Goal: Task Accomplishment & Management: Use online tool/utility

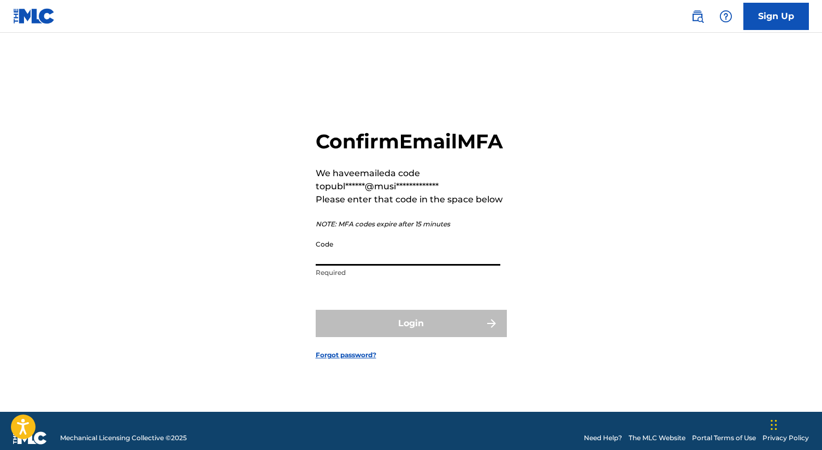
click at [402, 266] on input "Code" at bounding box center [408, 250] width 185 height 31
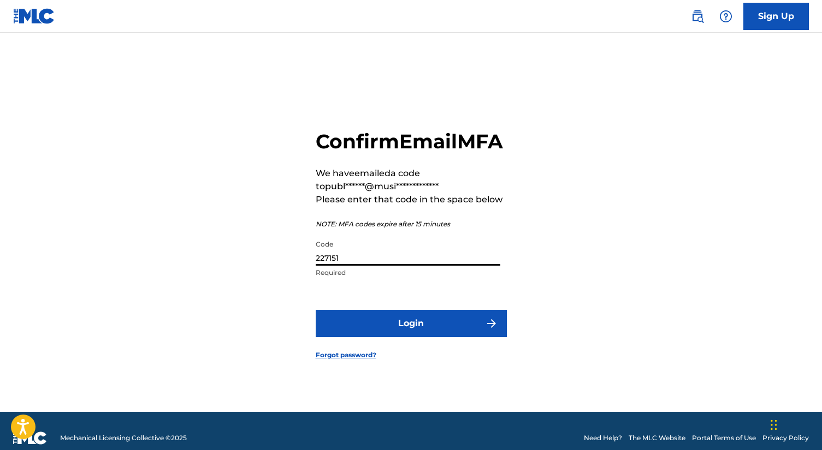
type input "227151"
click at [411, 336] on button "Login" at bounding box center [411, 323] width 191 height 27
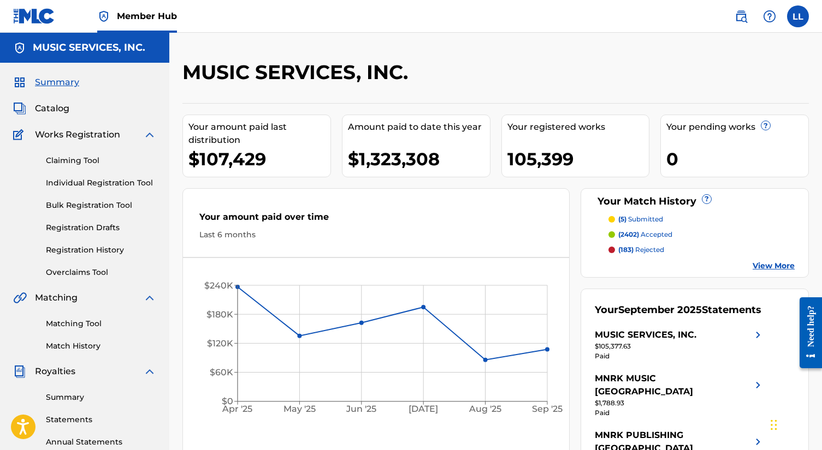
click at [60, 157] on link "Claiming Tool" at bounding box center [101, 160] width 110 height 11
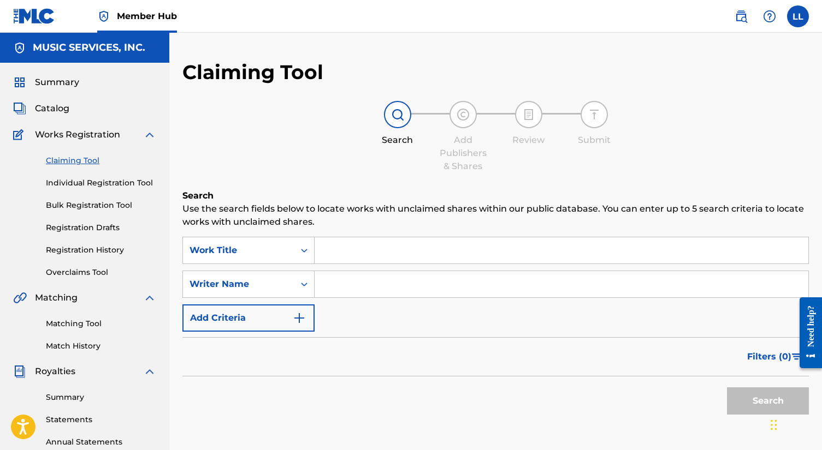
click at [327, 253] on input "Search Form" at bounding box center [561, 251] width 494 height 26
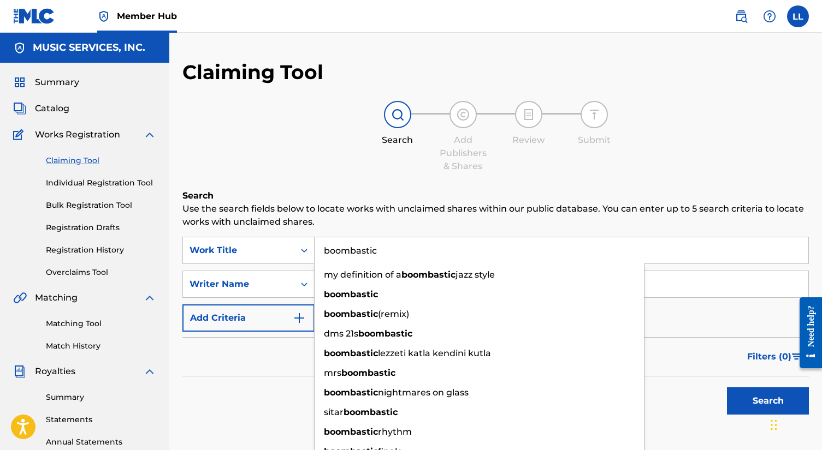
type input "boombastic"
click at [347, 183] on div "Claiming Tool Search Add Publishers & Shares Review Submit Search Use the searc…" at bounding box center [495, 267] width 626 height 415
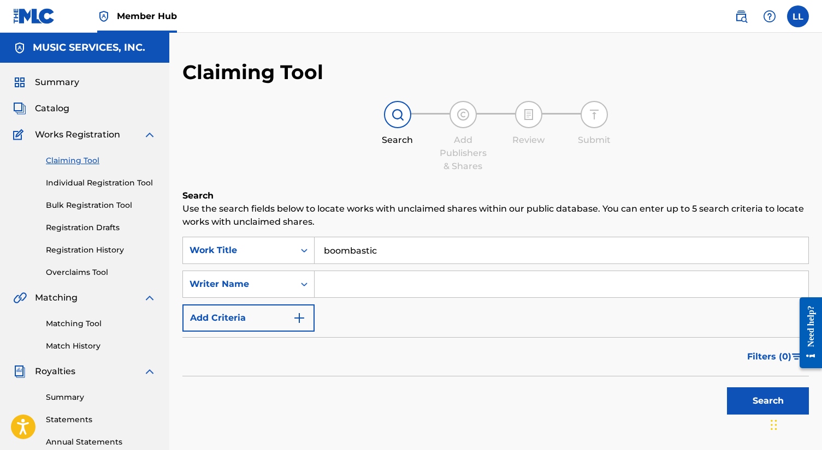
click at [387, 255] on input "boombastic" at bounding box center [561, 251] width 494 height 26
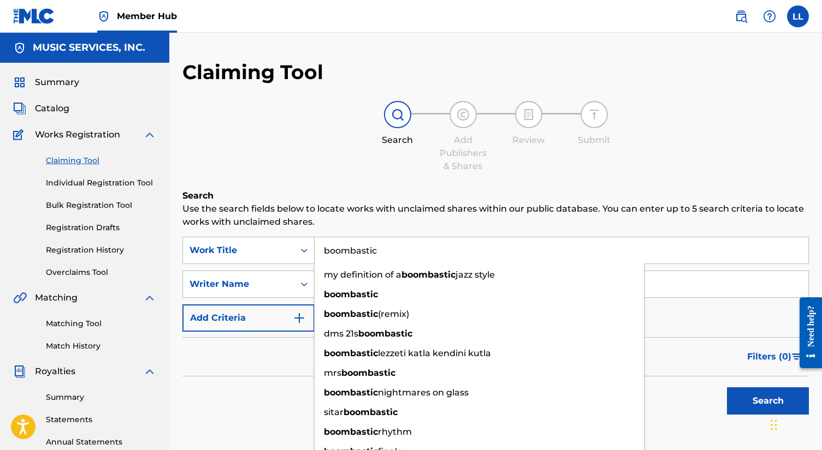
click at [768, 401] on button "Search" at bounding box center [768, 401] width 82 height 27
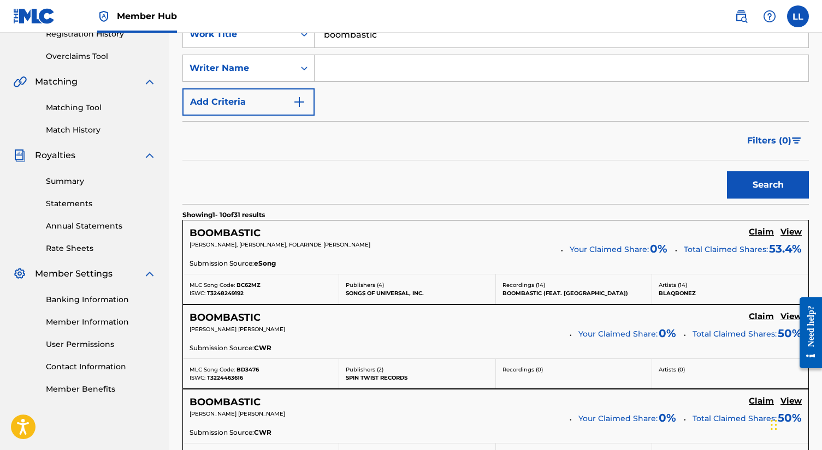
scroll to position [138, 0]
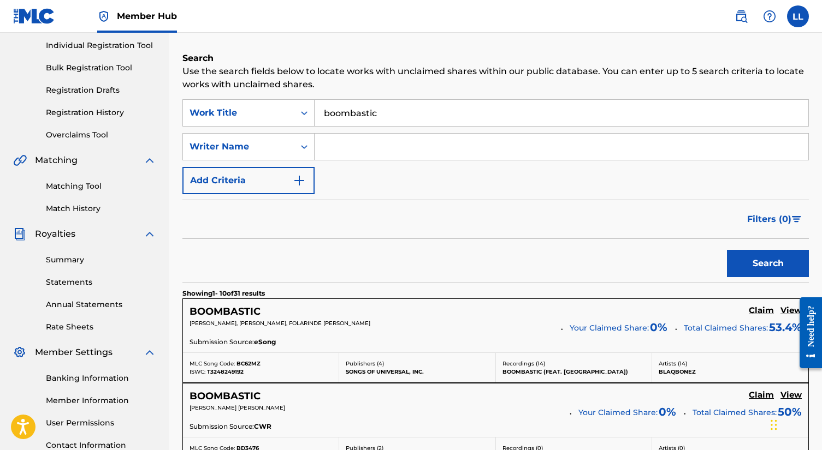
click at [345, 144] on input "Search Form" at bounding box center [561, 147] width 494 height 26
click at [768, 264] on button "Search" at bounding box center [768, 263] width 82 height 27
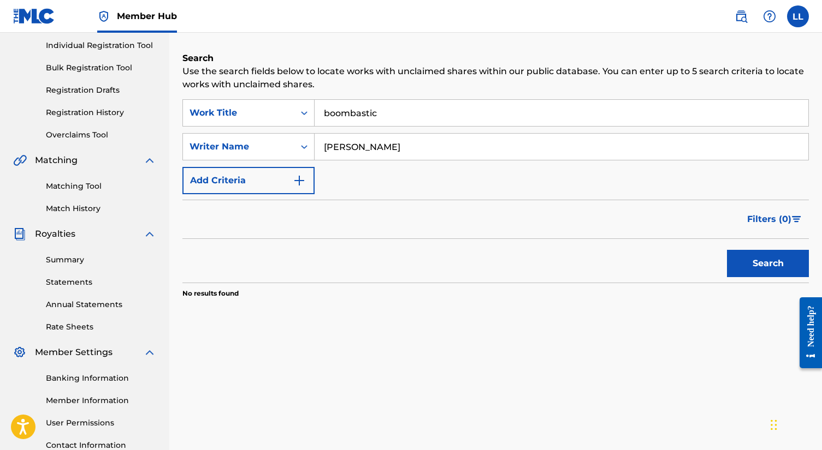
click at [322, 151] on input "[PERSON_NAME]" at bounding box center [561, 147] width 494 height 26
type input "[PERSON_NAME]"
click at [768, 264] on button "Search" at bounding box center [768, 263] width 82 height 27
click at [400, 115] on input "boombastic" at bounding box center [561, 113] width 494 height 26
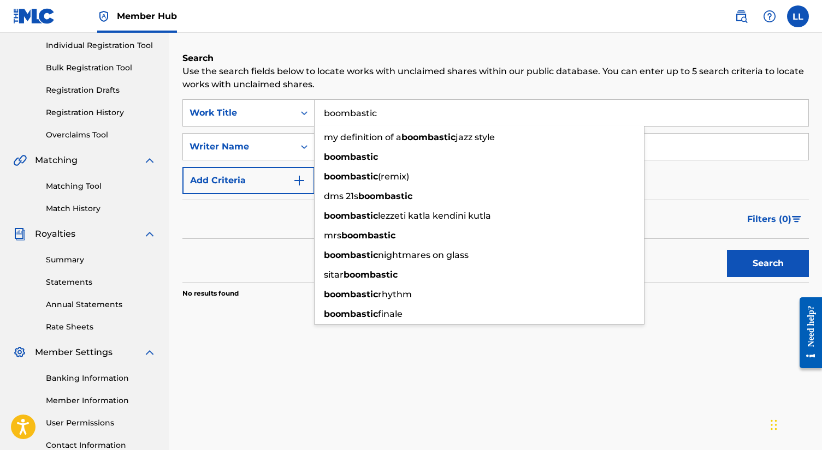
click at [768, 264] on button "Search" at bounding box center [768, 263] width 82 height 27
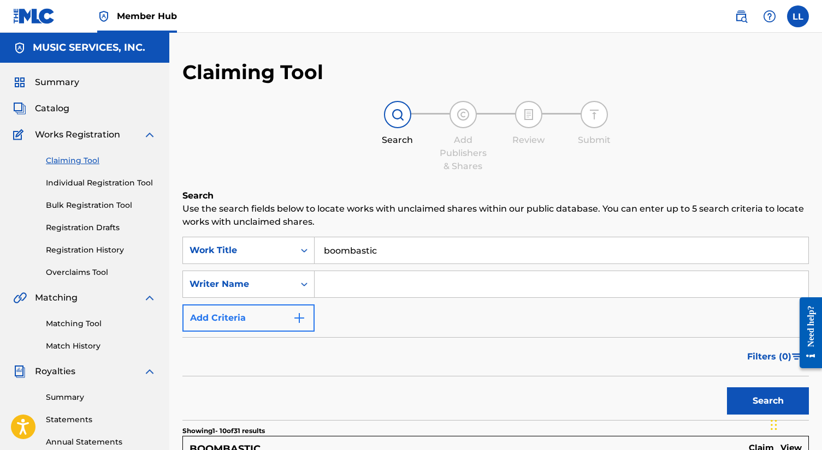
scroll to position [0, 0]
click at [320, 286] on input "Search Form" at bounding box center [561, 284] width 494 height 26
type input "[PERSON_NAME]"
drag, startPoint x: 321, startPoint y: 285, endPoint x: 387, endPoint y: 260, distance: 71.0
click at [387, 260] on input "boombastic" at bounding box center [561, 251] width 494 height 26
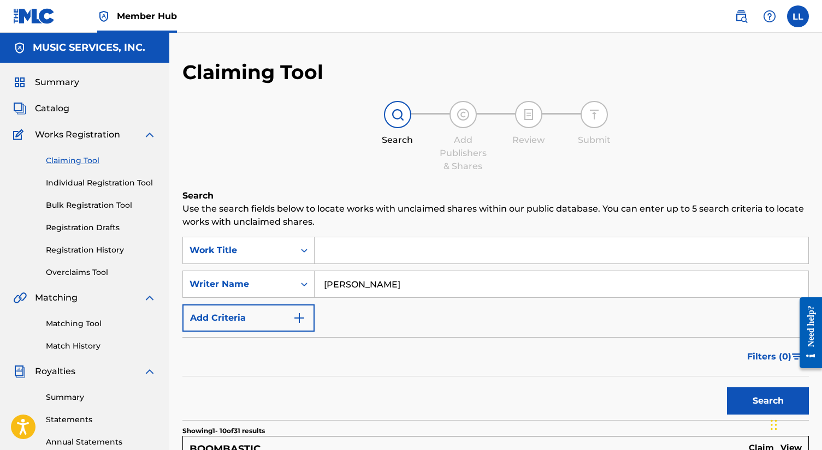
click at [416, 286] on input "[PERSON_NAME]" at bounding box center [561, 284] width 494 height 26
click at [768, 401] on button "Search" at bounding box center [768, 401] width 82 height 27
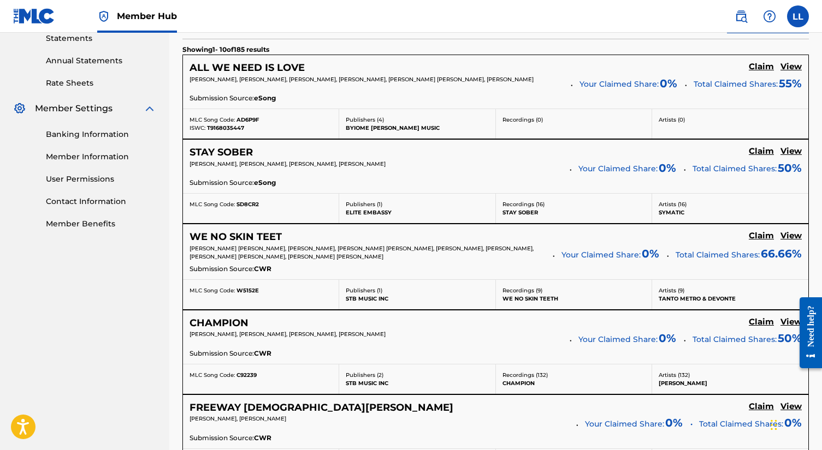
scroll to position [382, 0]
click at [795, 64] on h5 "View" at bounding box center [790, 66] width 21 height 10
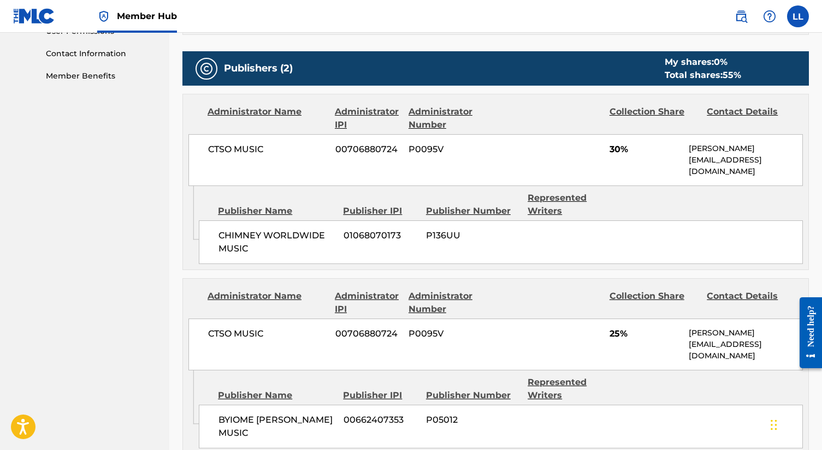
scroll to position [520, 0]
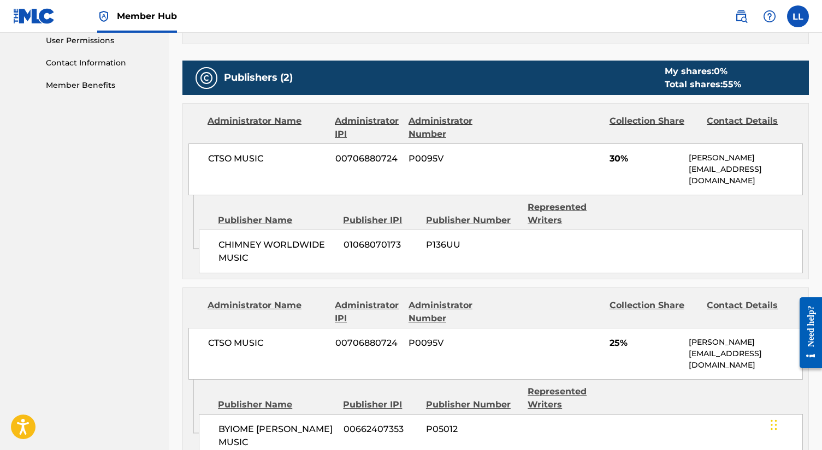
scroll to position [382, 0]
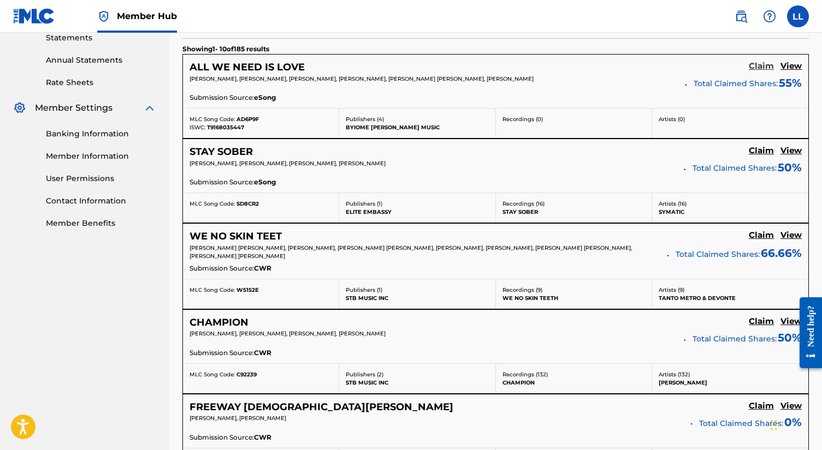
click at [757, 65] on h5 "Claim" at bounding box center [761, 66] width 25 height 10
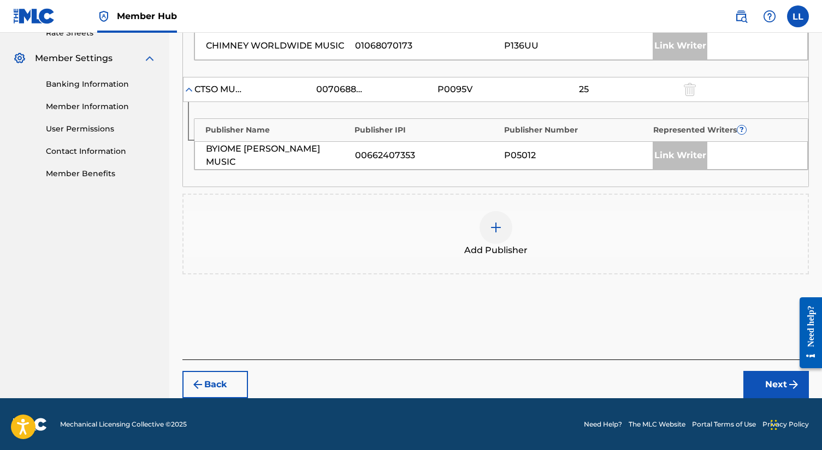
scroll to position [431, 0]
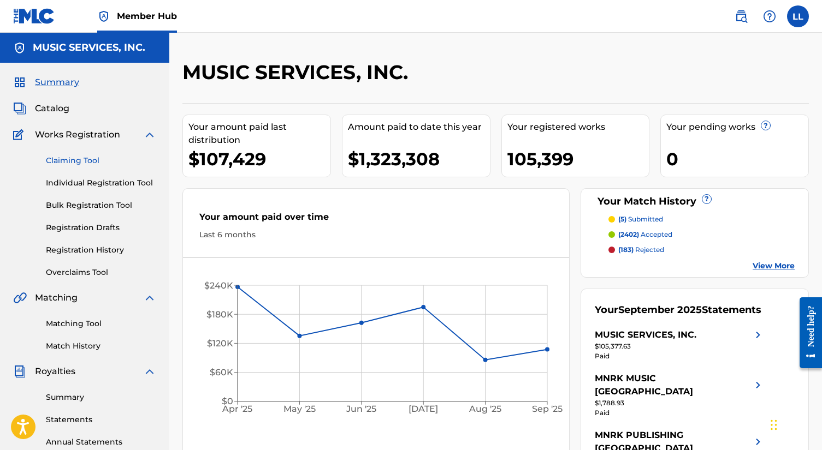
click at [78, 160] on link "Claiming Tool" at bounding box center [101, 160] width 110 height 11
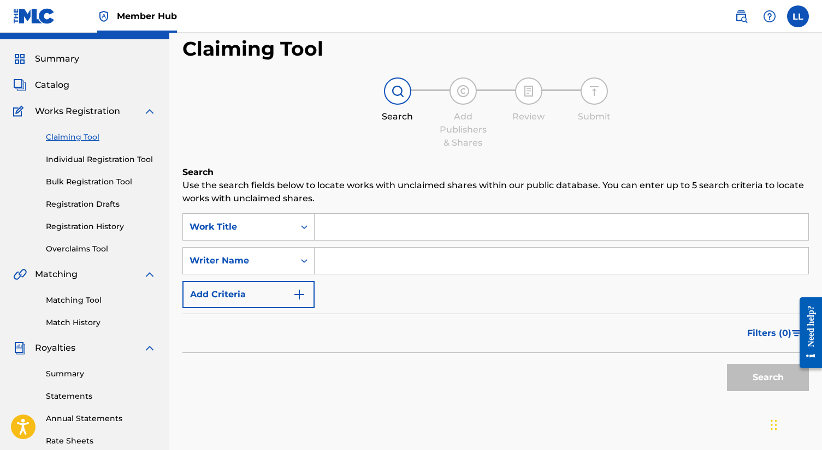
scroll to position [34, 0]
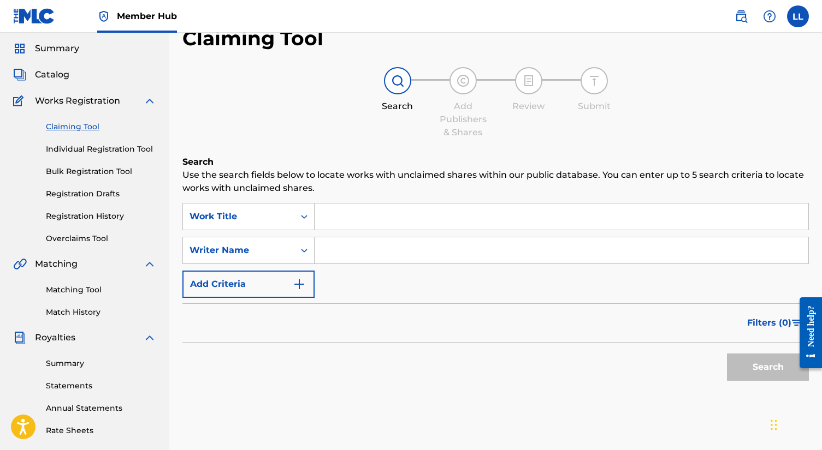
click at [353, 222] on input "Search Form" at bounding box center [561, 217] width 494 height 26
click at [350, 245] on input "Search Form" at bounding box center [561, 251] width 494 height 26
click at [346, 212] on input "Search Form" at bounding box center [561, 217] width 494 height 26
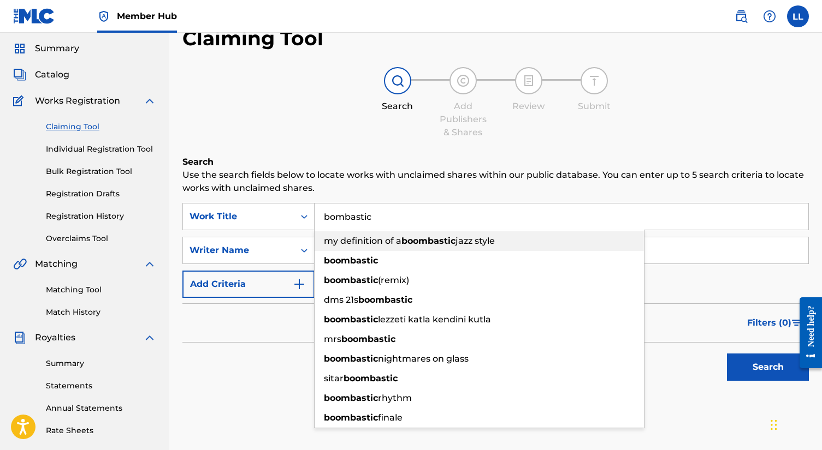
drag, startPoint x: 367, startPoint y: 236, endPoint x: 384, endPoint y: 284, distance: 50.4
click at [378, 284] on span "boombastic" at bounding box center [351, 280] width 54 height 10
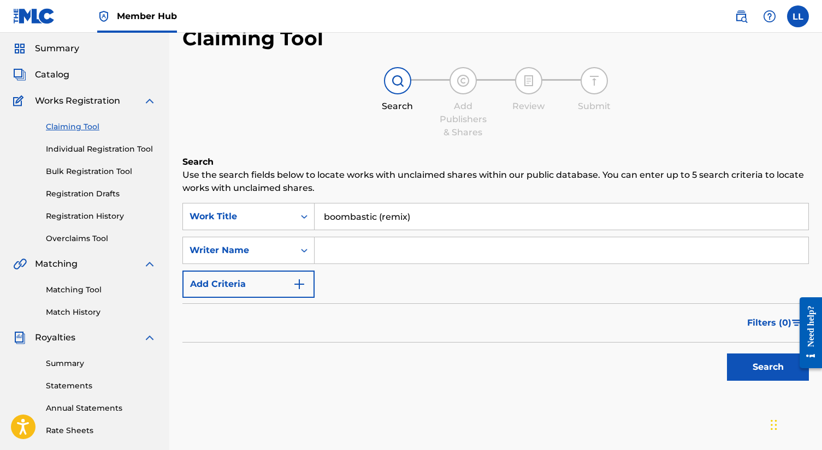
click at [288, 347] on div "Search" at bounding box center [495, 365] width 626 height 44
click at [765, 369] on button "Search" at bounding box center [768, 367] width 82 height 27
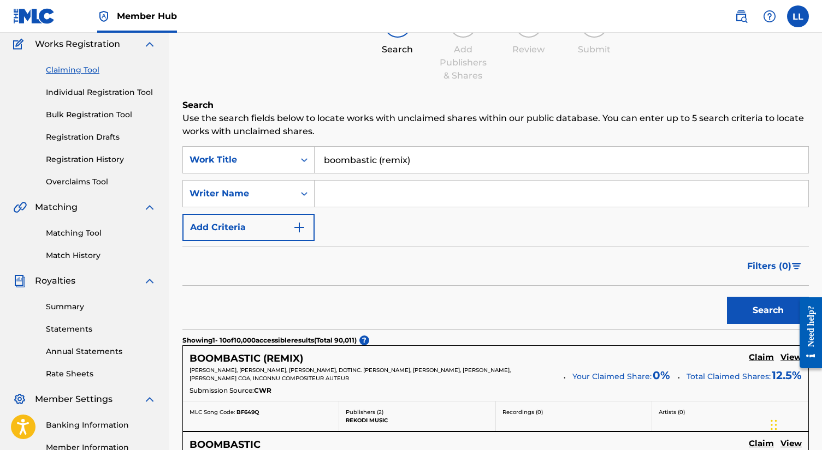
scroll to position [63, 0]
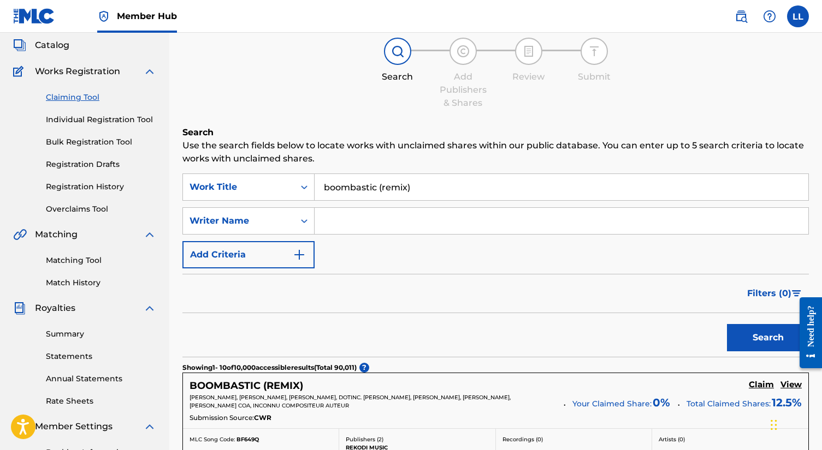
click at [387, 189] on input "boombastic (remix)" at bounding box center [561, 187] width 494 height 26
type input "818145"
click at [308, 188] on icon "Search Form" at bounding box center [304, 187] width 11 height 11
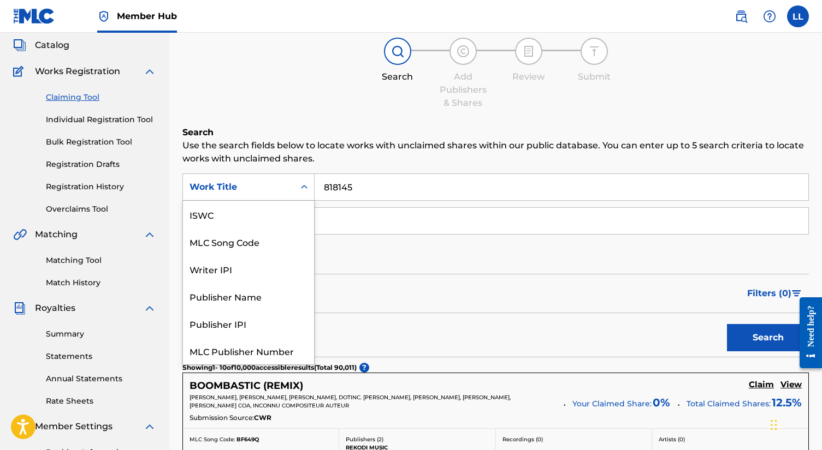
scroll to position [27, 0]
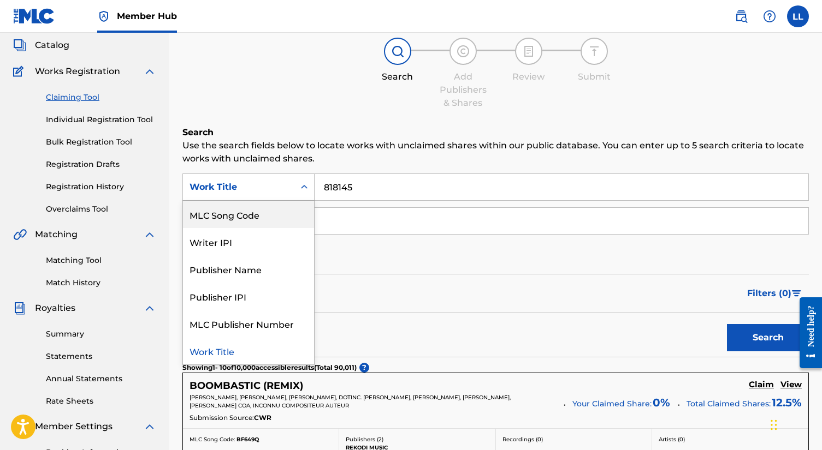
click at [254, 222] on div "MLC Song Code" at bounding box center [248, 214] width 131 height 27
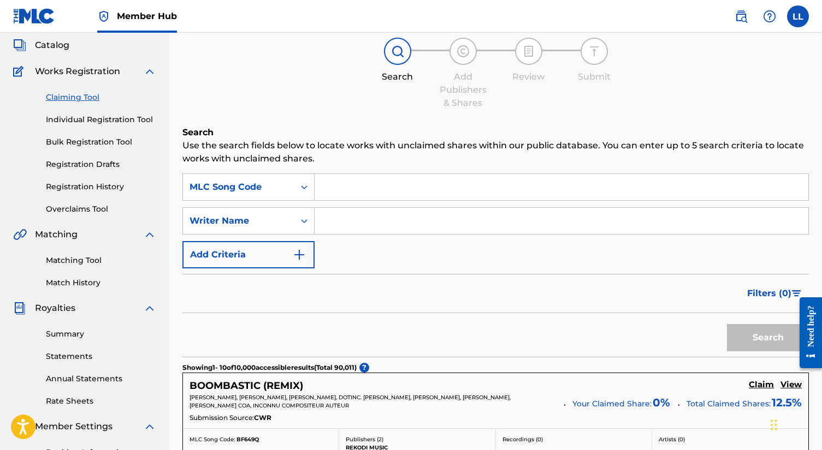
click at [676, 280] on div "Filters ( 0 )" at bounding box center [495, 293] width 626 height 39
click at [573, 184] on input "Search Form" at bounding box center [561, 187] width 494 height 26
click at [768, 338] on button "Search" at bounding box center [768, 337] width 82 height 27
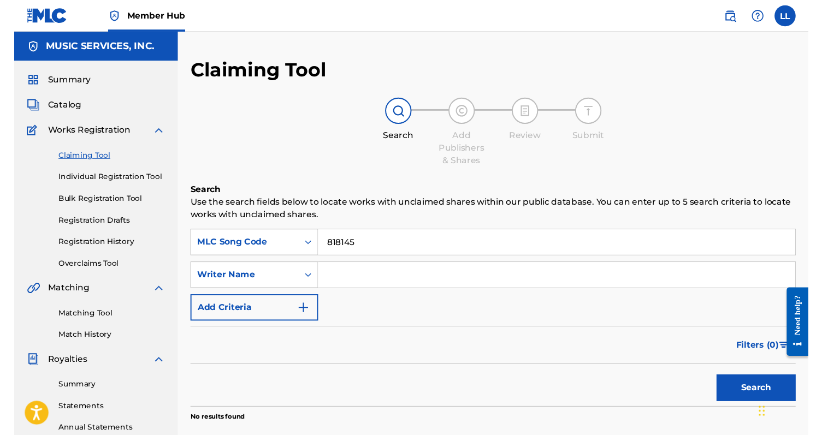
scroll to position [0, 0]
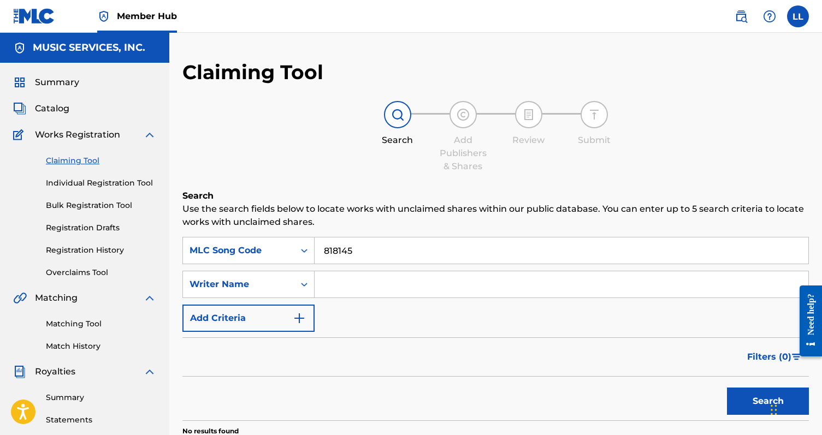
click at [330, 252] on input "818145" at bounding box center [561, 251] width 494 height 26
type input "B18145"
click at [768, 401] on button "Search" at bounding box center [768, 401] width 82 height 27
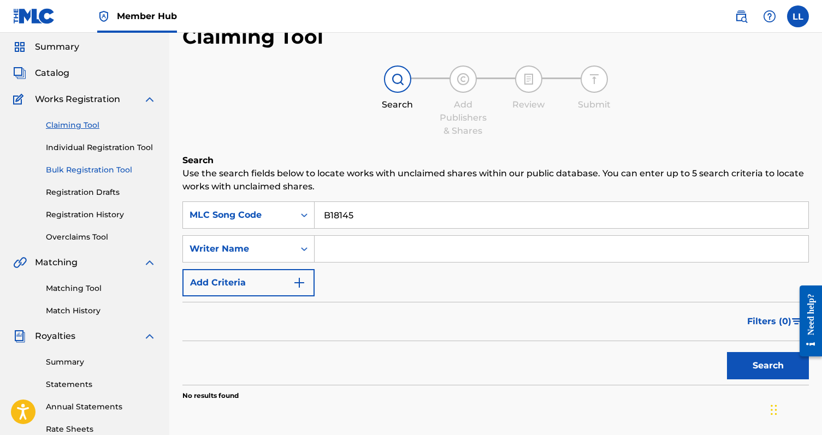
scroll to position [41, 0]
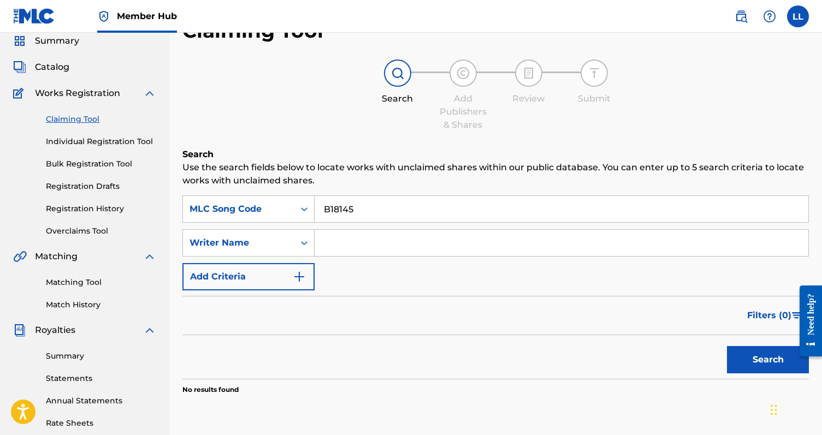
click at [83, 118] on link "Claiming Tool" at bounding box center [101, 119] width 110 height 11
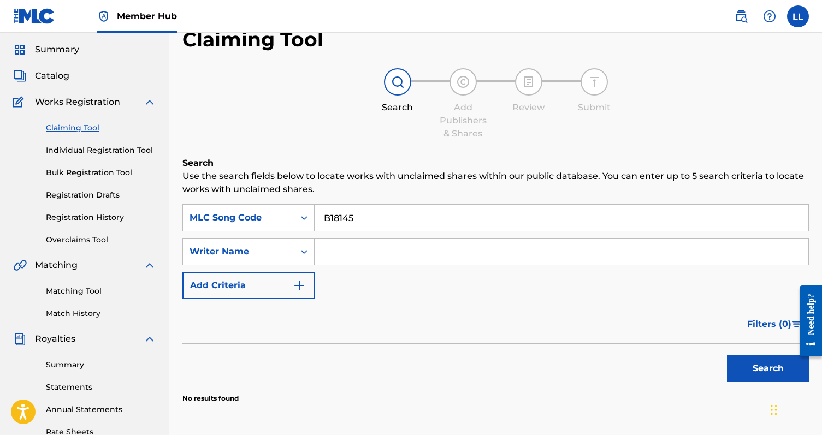
scroll to position [43, 0]
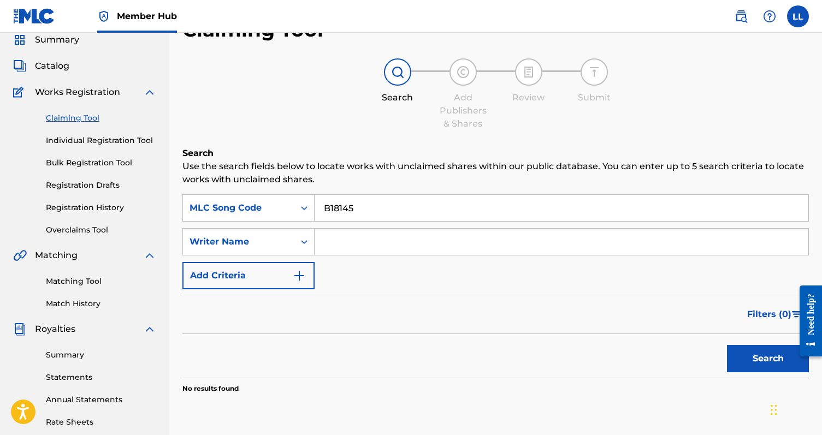
click at [365, 212] on input "B18145" at bounding box center [561, 208] width 494 height 26
click at [768, 359] on button "Search" at bounding box center [768, 358] width 82 height 27
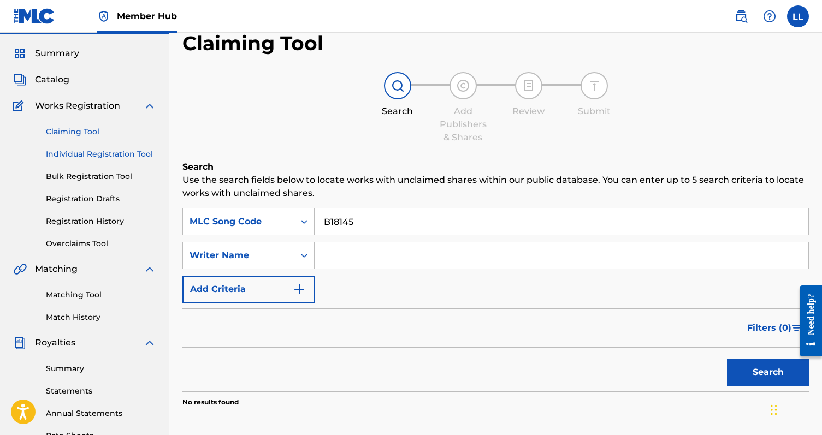
scroll to position [31, 0]
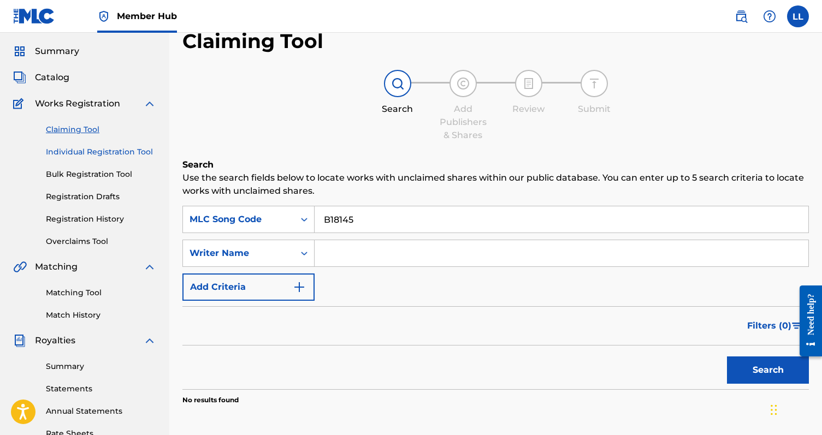
click at [86, 152] on link "Individual Registration Tool" at bounding box center [101, 151] width 110 height 11
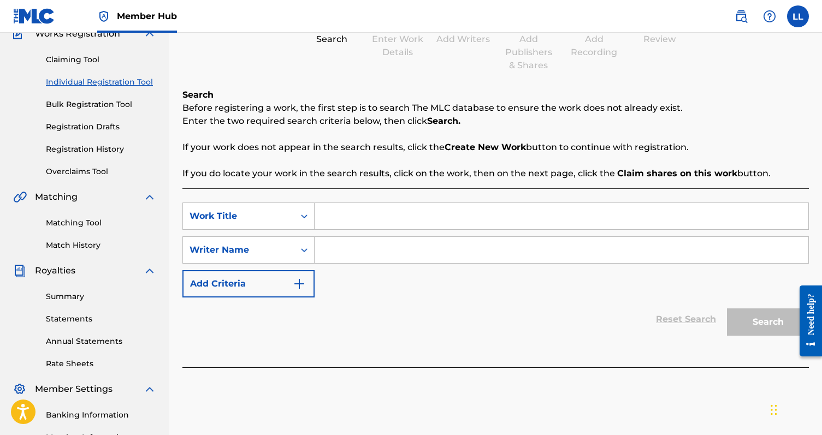
scroll to position [90, 0]
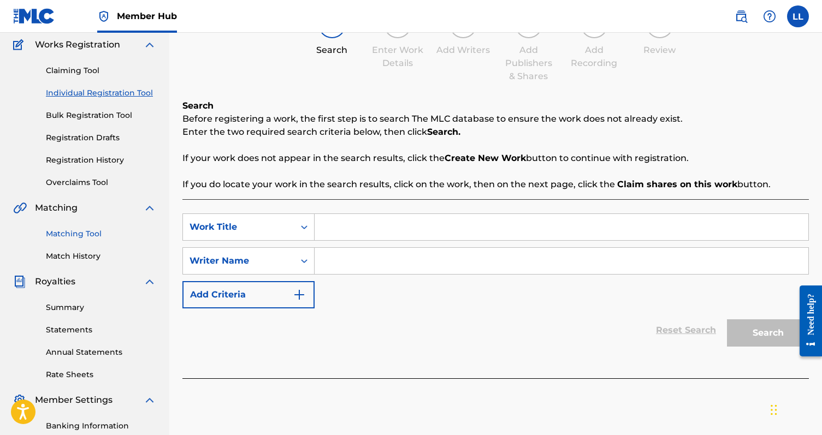
click at [101, 234] on link "Matching Tool" at bounding box center [101, 233] width 110 height 11
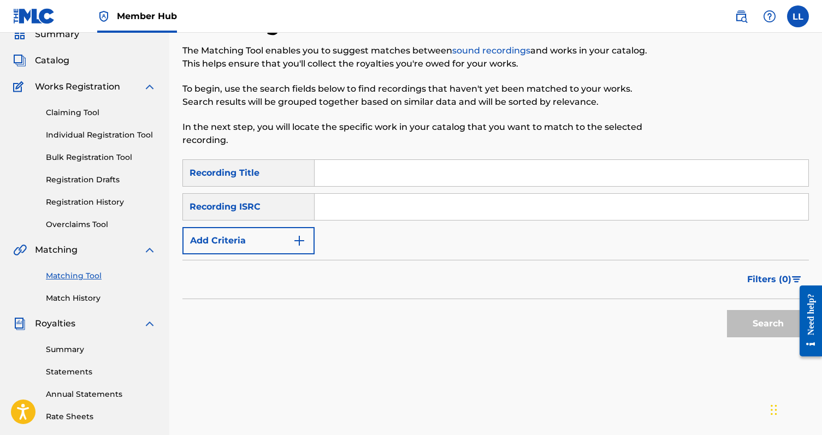
scroll to position [23, 0]
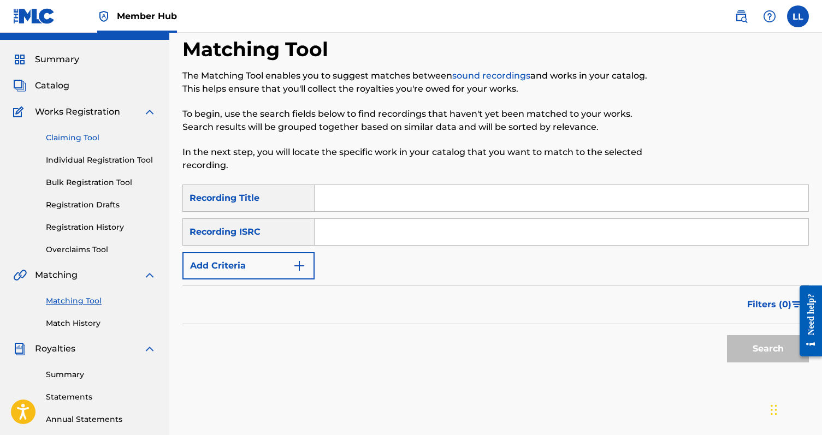
click at [79, 133] on link "Claiming Tool" at bounding box center [101, 137] width 110 height 11
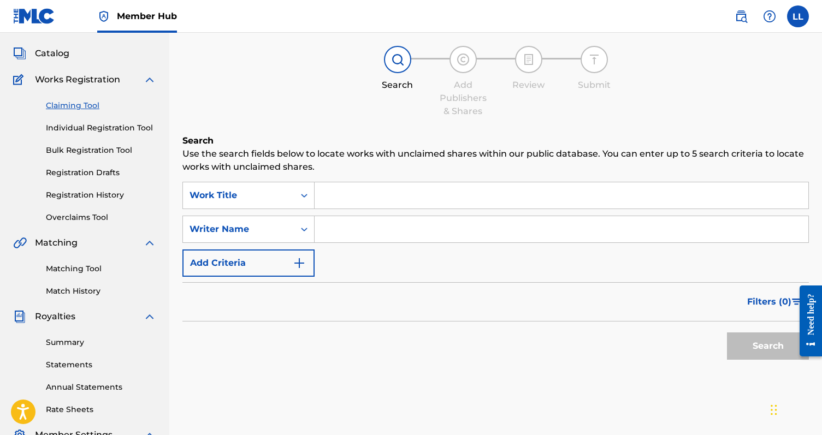
scroll to position [57, 0]
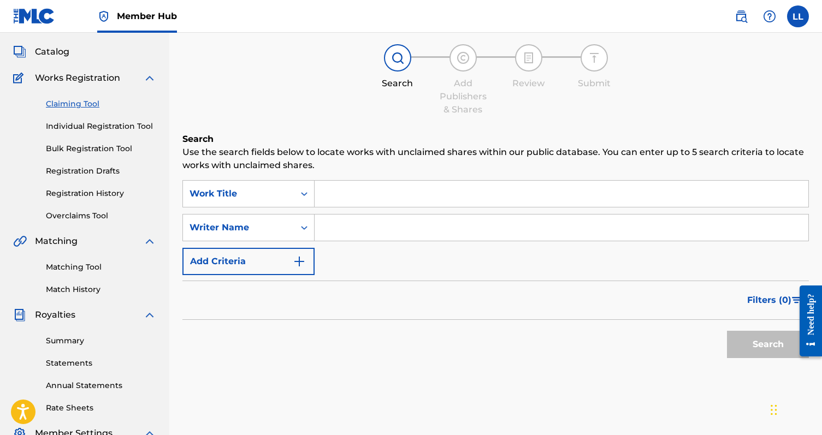
click at [367, 191] on input "Search Form" at bounding box center [561, 194] width 494 height 26
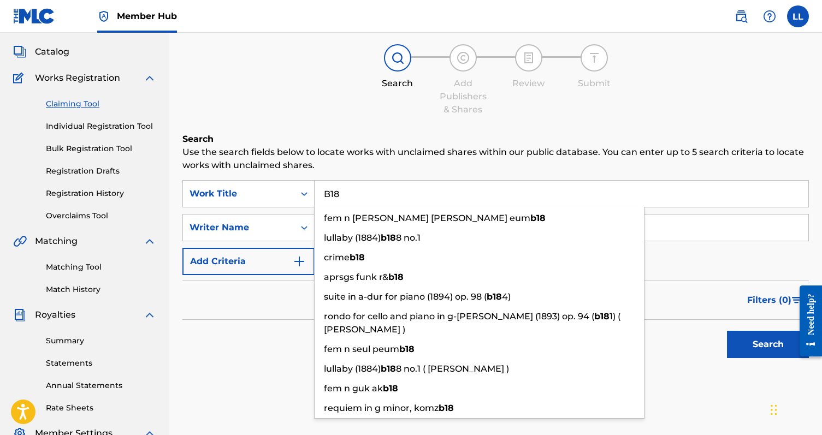
type input "B18"
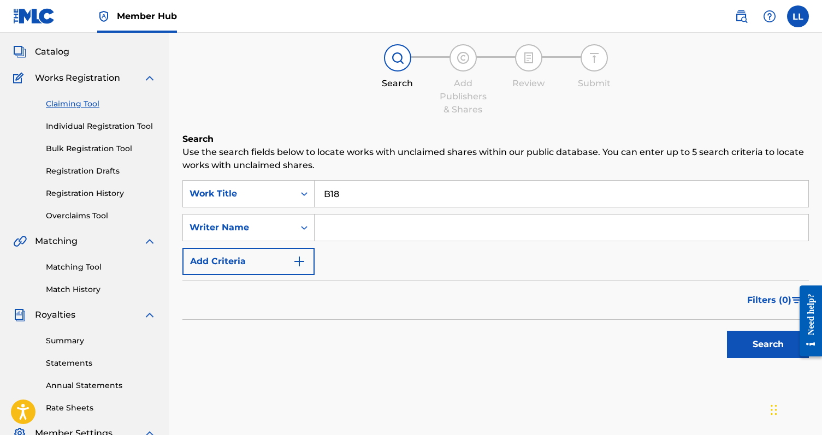
click at [300, 52] on div "Search Add Publishers & Shares Review Submit" at bounding box center [495, 80] width 626 height 72
click at [110, 130] on link "Individual Registration Tool" at bounding box center [101, 126] width 110 height 11
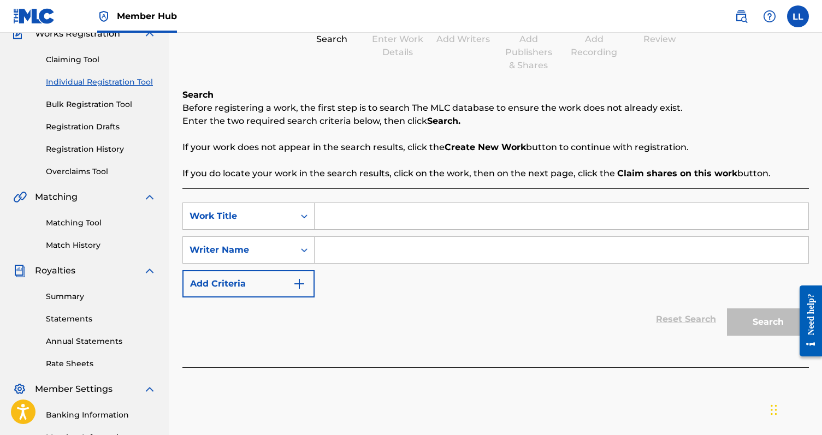
scroll to position [107, 0]
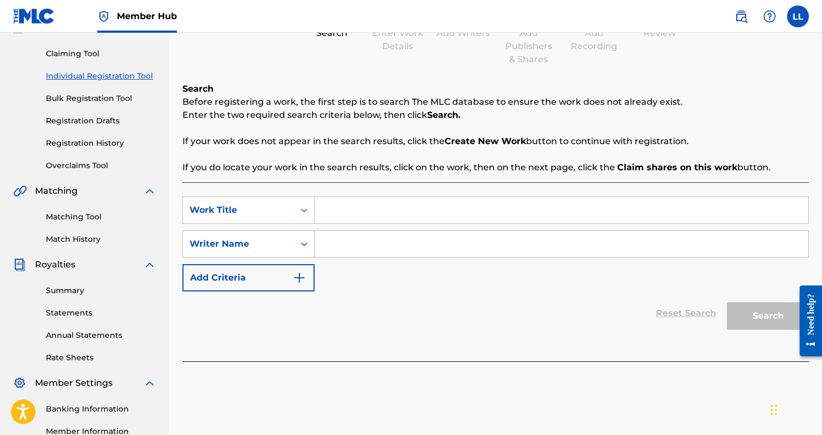
click at [337, 218] on input "Search Form" at bounding box center [561, 210] width 494 height 26
type input "b"
drag, startPoint x: 340, startPoint y: 210, endPoint x: 364, endPoint y: 213, distance: 23.8
click at [364, 213] on input "B18415" at bounding box center [561, 210] width 494 height 26
type input "B18145"
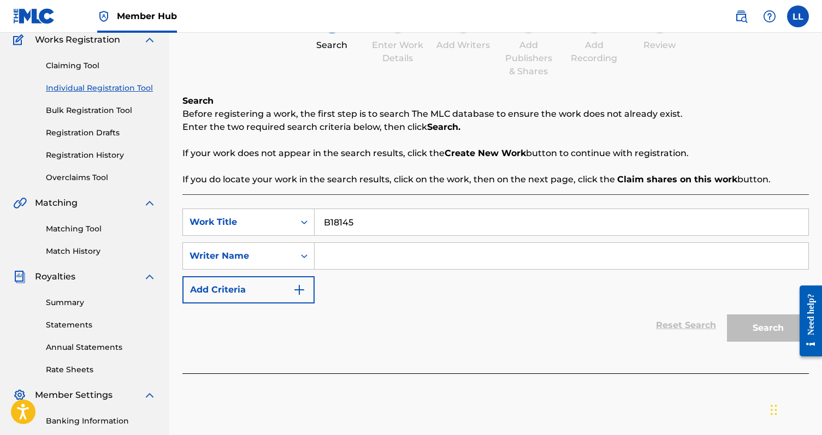
scroll to position [93, 0]
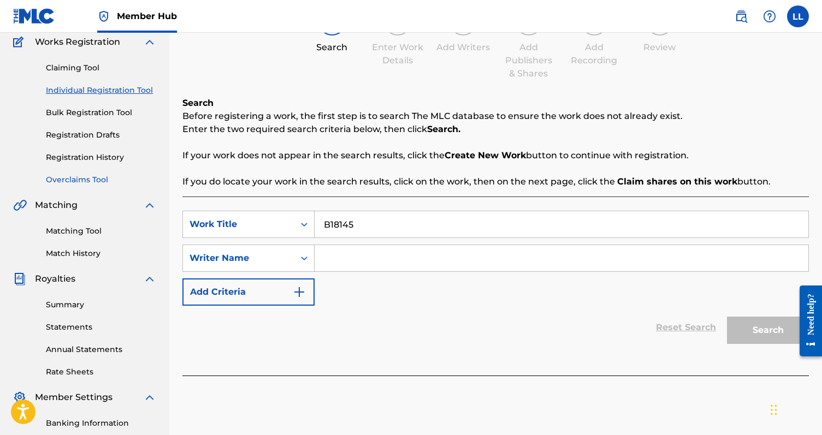
click at [95, 180] on link "Overclaims Tool" at bounding box center [101, 179] width 110 height 11
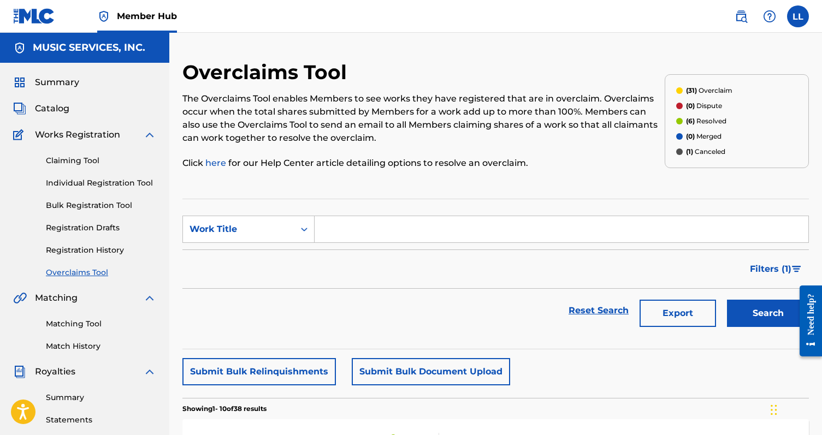
click at [358, 240] on input "Search Form" at bounding box center [561, 229] width 494 height 26
paste input "B18145"
type input "B18145"
click at [768, 313] on button "Search" at bounding box center [768, 313] width 82 height 27
click at [69, 85] on span "Summary" at bounding box center [57, 82] width 44 height 13
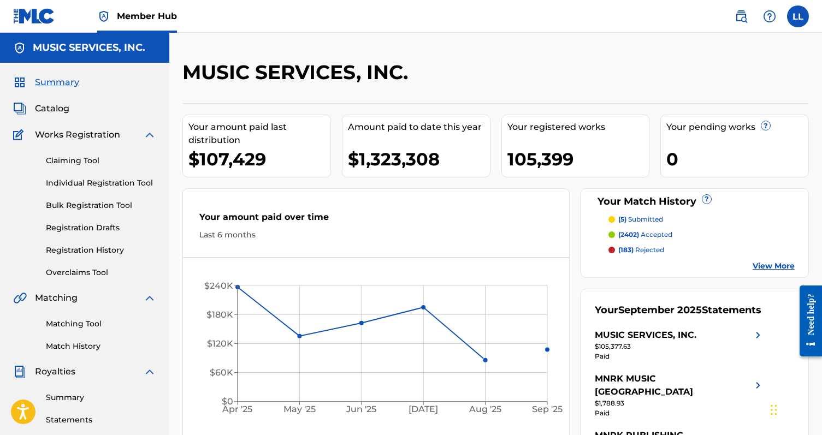
click at [177, 110] on div "MUSIC SERVICES, INC. Your amount paid last distribution $107,429 Amount paid to…" at bounding box center [495, 342] width 652 height 565
click at [45, 105] on span "Catalog" at bounding box center [52, 108] width 34 height 13
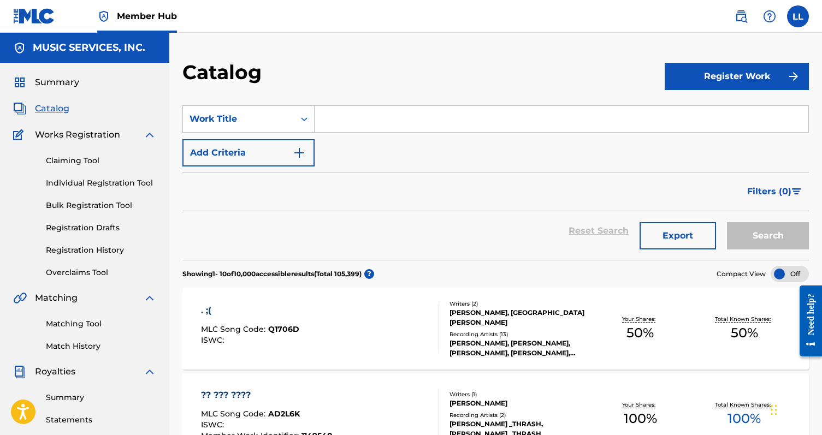
click at [355, 114] on input "Search Form" at bounding box center [561, 119] width 494 height 26
paste input "B18145"
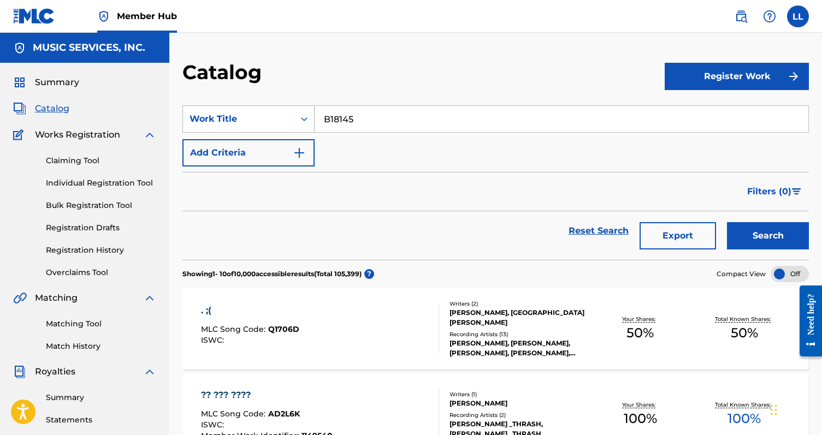
type input "B18145"
click at [304, 120] on icon "Search Form" at bounding box center [304, 119] width 11 height 11
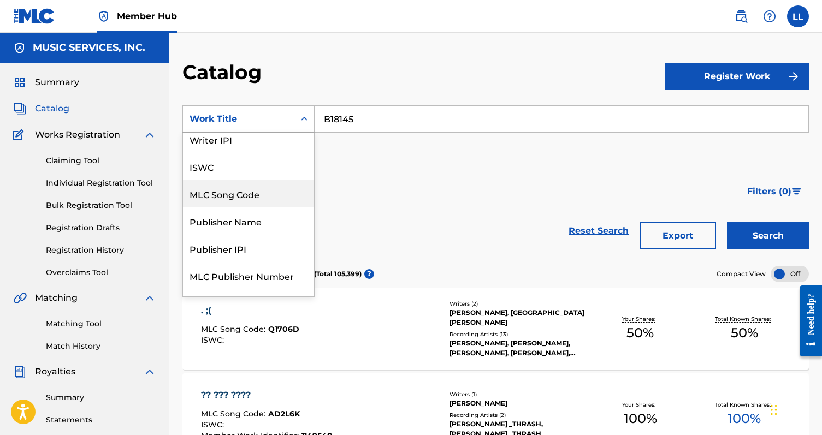
scroll to position [28, 0]
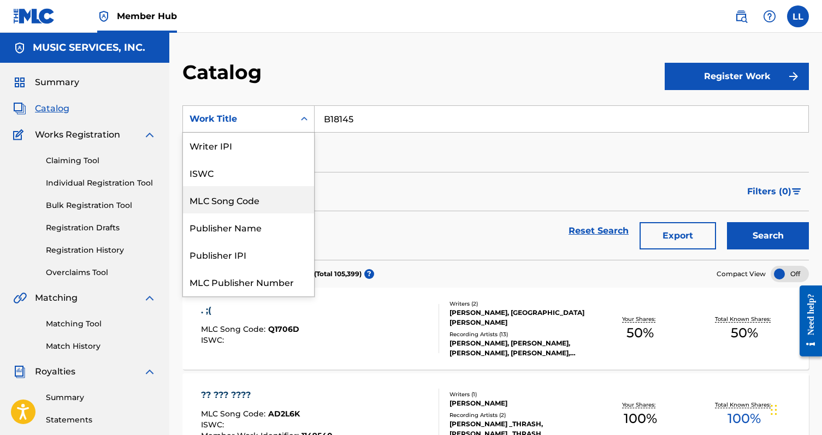
click at [254, 196] on div "MLC Song Code" at bounding box center [248, 199] width 131 height 27
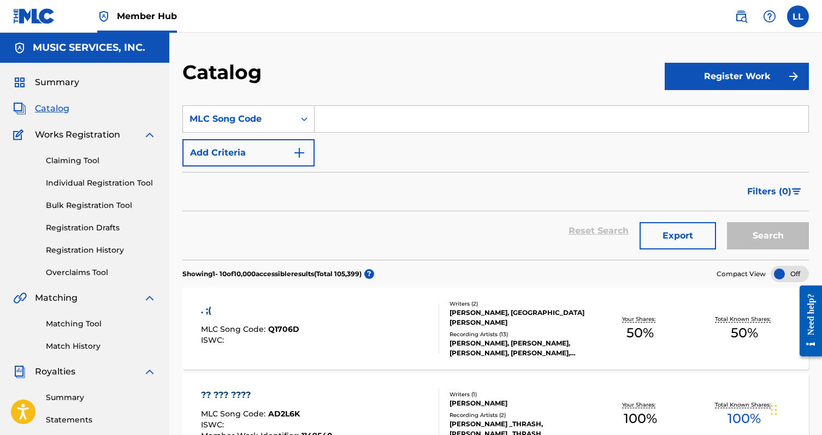
click at [343, 126] on input "Search Form" at bounding box center [561, 119] width 494 height 26
paste input "B18145"
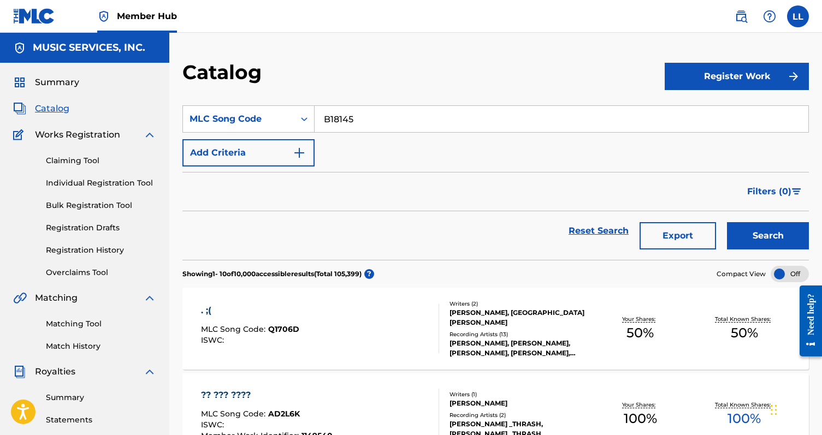
type input "B18145"
click at [768, 236] on button "Search" at bounding box center [768, 235] width 82 height 27
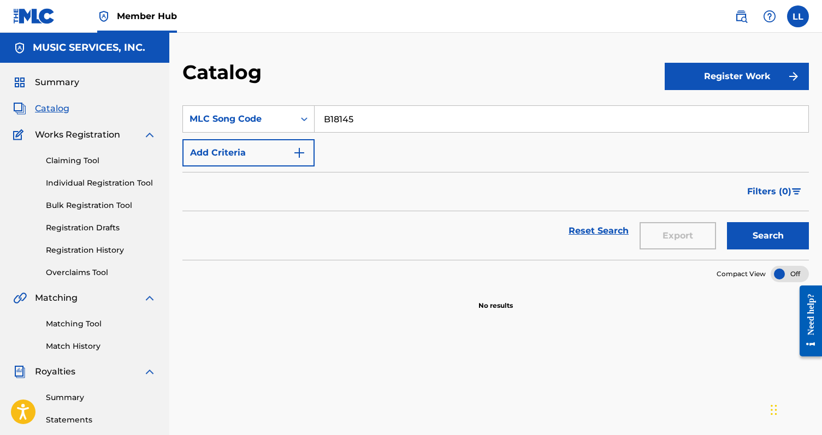
scroll to position [0, 0]
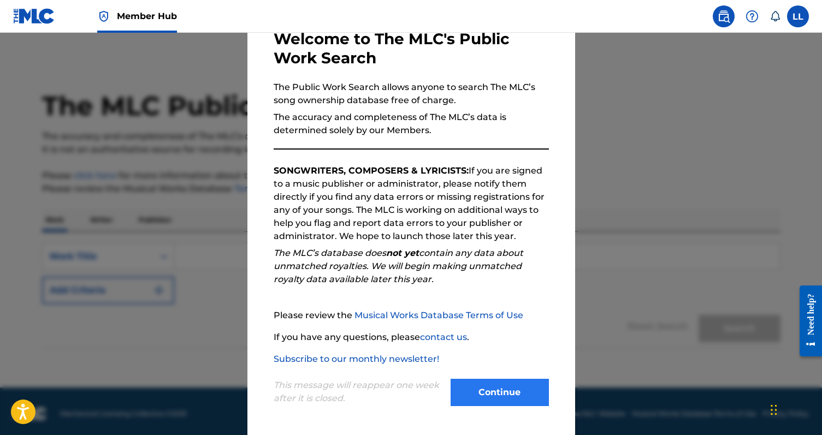
scroll to position [64, 0]
click at [482, 396] on button "Continue" at bounding box center [499, 392] width 98 height 27
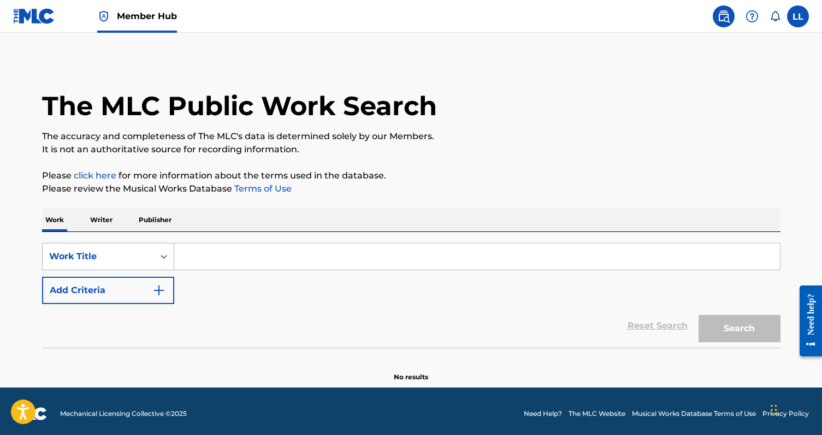
click at [158, 252] on div "Search Form" at bounding box center [164, 257] width 20 height 20
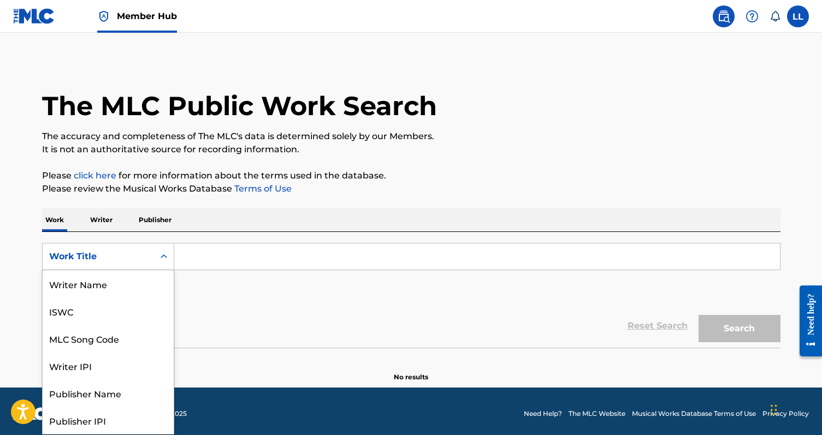
scroll to position [55, 0]
click at [137, 290] on div "MLC Song Code" at bounding box center [108, 283] width 131 height 27
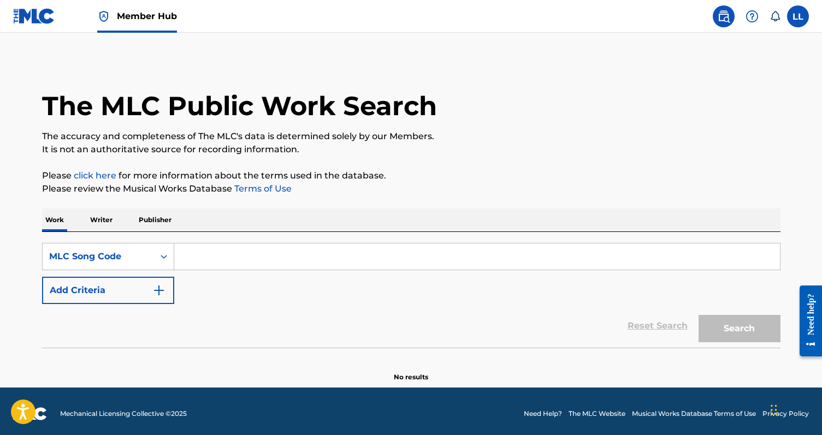
click at [207, 257] on input "Search Form" at bounding box center [477, 257] width 606 height 26
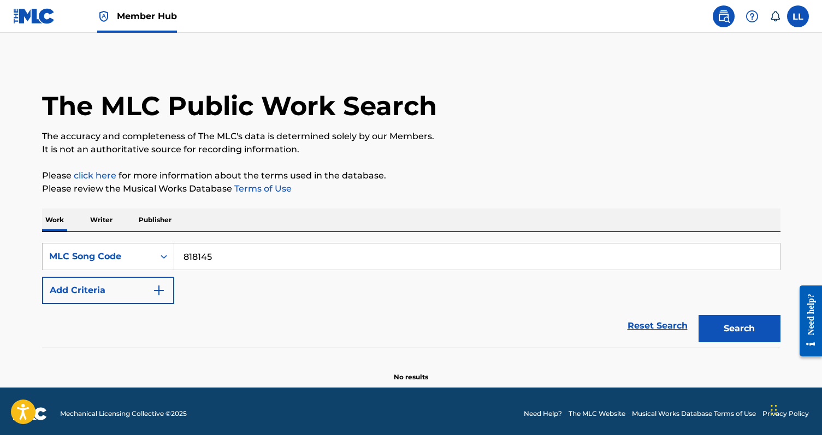
click at [739, 329] on button "Search" at bounding box center [739, 328] width 82 height 27
type input "boombastic"
click at [739, 329] on button "Search" at bounding box center [739, 328] width 82 height 27
click at [153, 262] on div "MLC Song Code" at bounding box center [98, 256] width 111 height 21
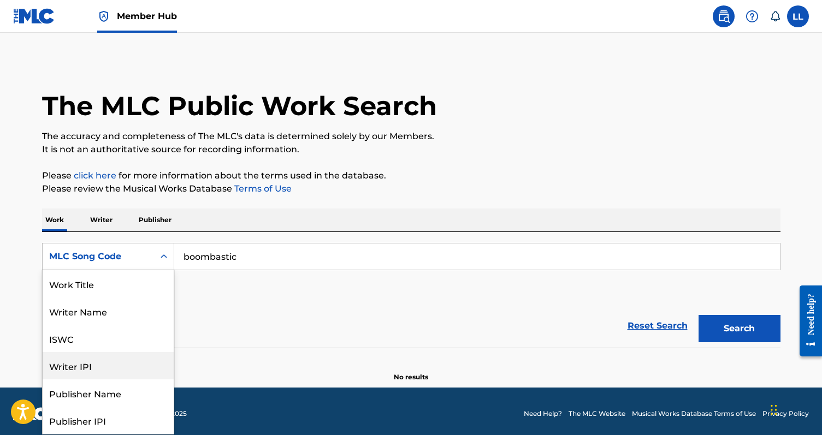
scroll to position [0, 0]
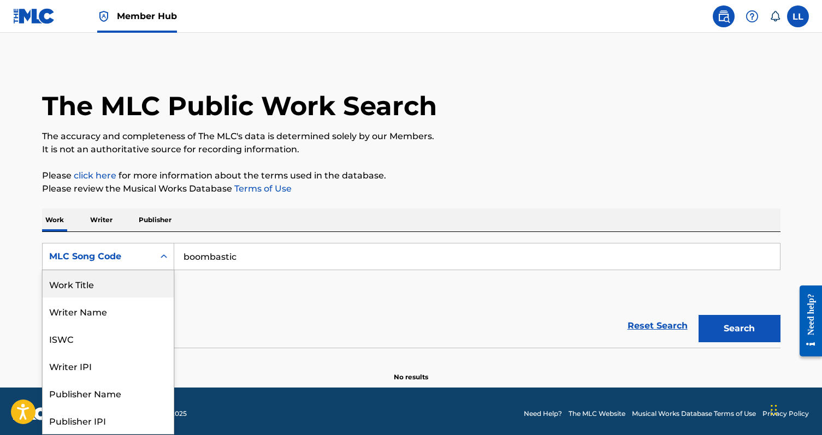
click at [106, 286] on div "Work Title" at bounding box center [108, 283] width 131 height 27
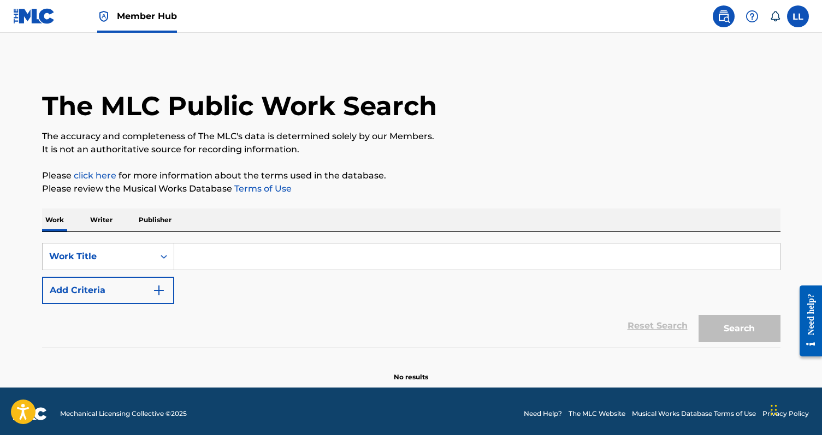
click at [531, 260] on input "Search Form" at bounding box center [477, 257] width 606 height 26
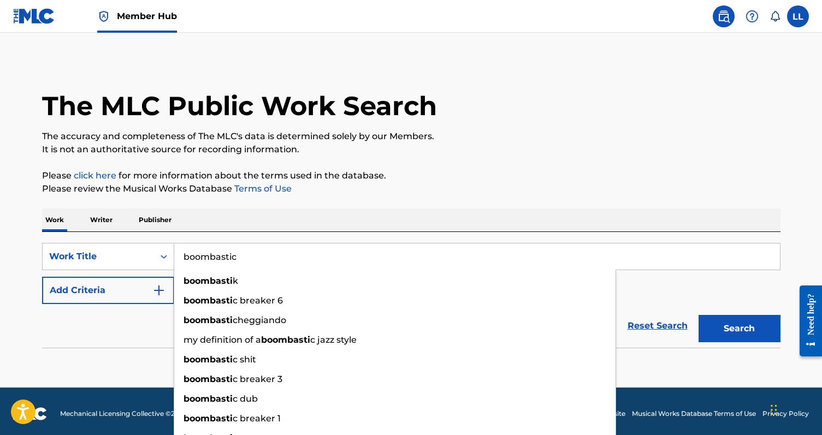
type input "boombastic"
click at [739, 329] on button "Search" at bounding box center [739, 328] width 82 height 27
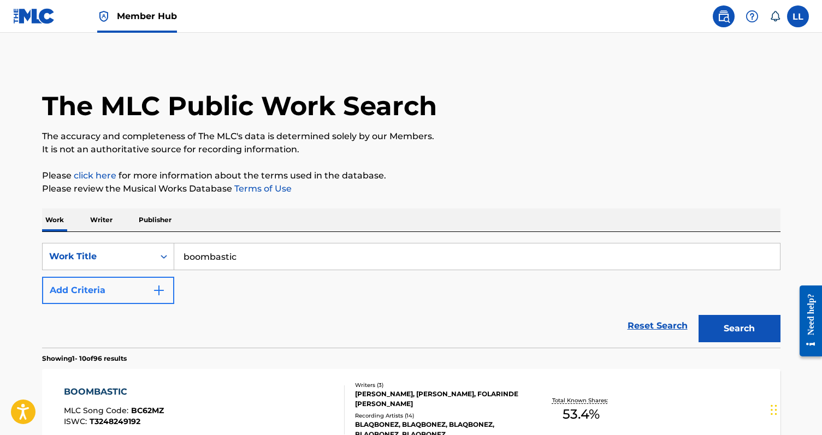
click at [159, 288] on img "Search Form" at bounding box center [158, 290] width 13 height 13
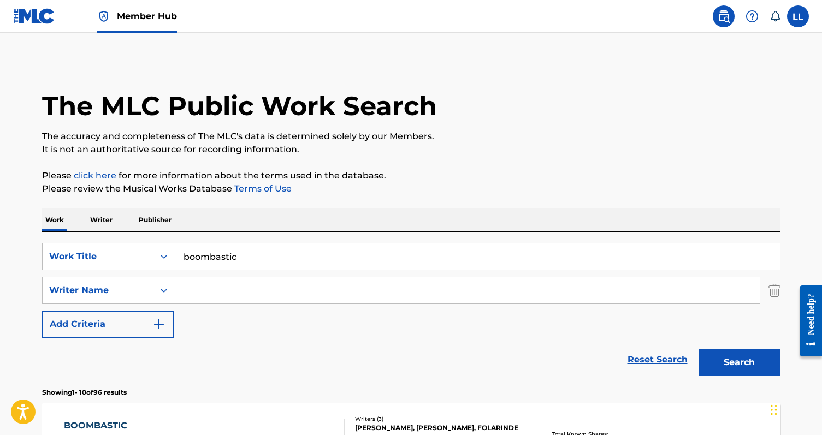
click at [201, 289] on input "Search Form" at bounding box center [466, 290] width 585 height 26
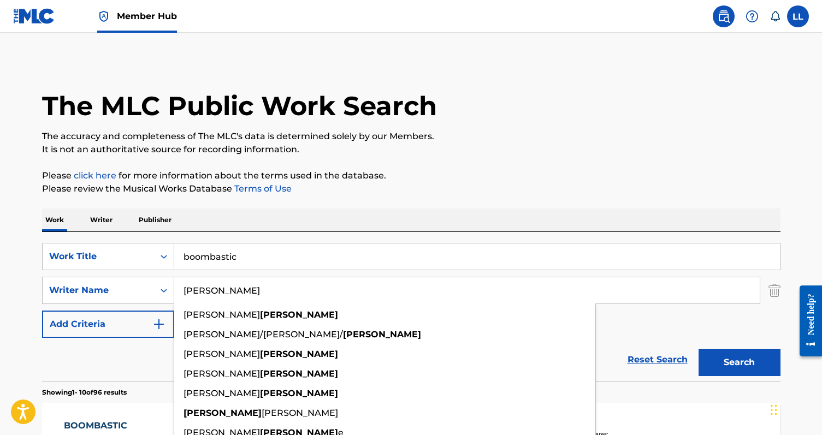
type input "[PERSON_NAME]"
click at [739, 363] on button "Search" at bounding box center [739, 362] width 82 height 27
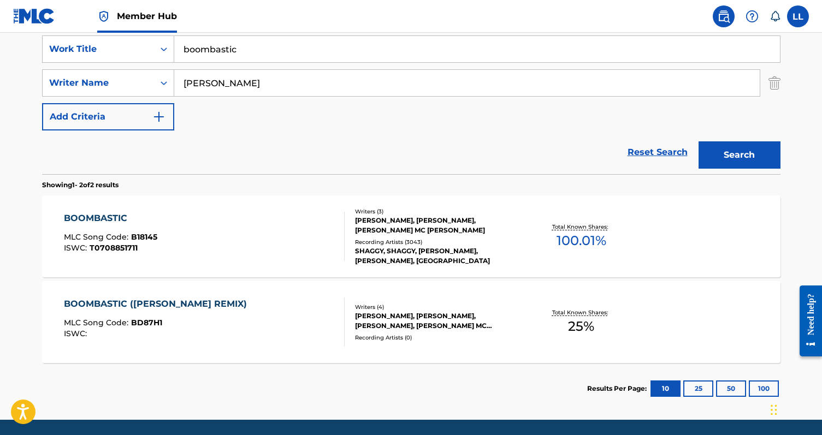
scroll to position [209, 0]
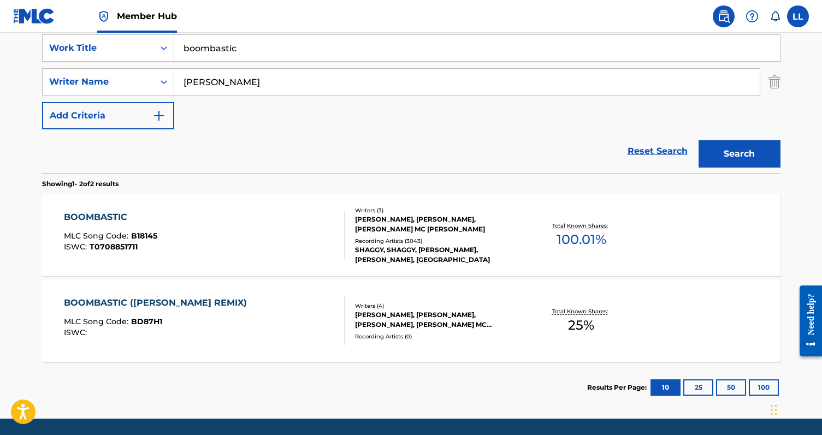
click at [222, 241] on div "BOOMBASTIC MLC Song Code : B18145 ISWC : T0708851711" at bounding box center [204, 235] width 281 height 49
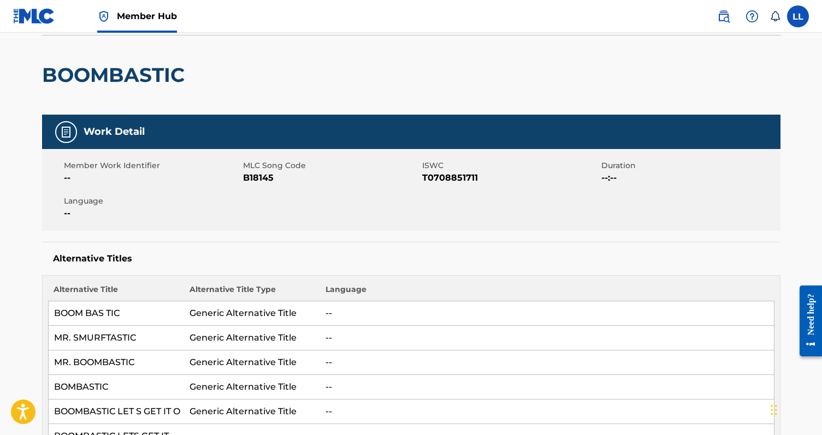
scroll to position [75, 0]
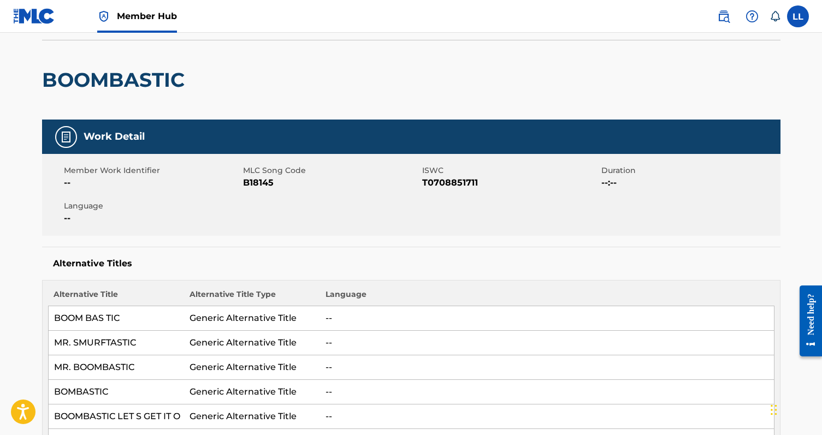
scroll to position [182, 0]
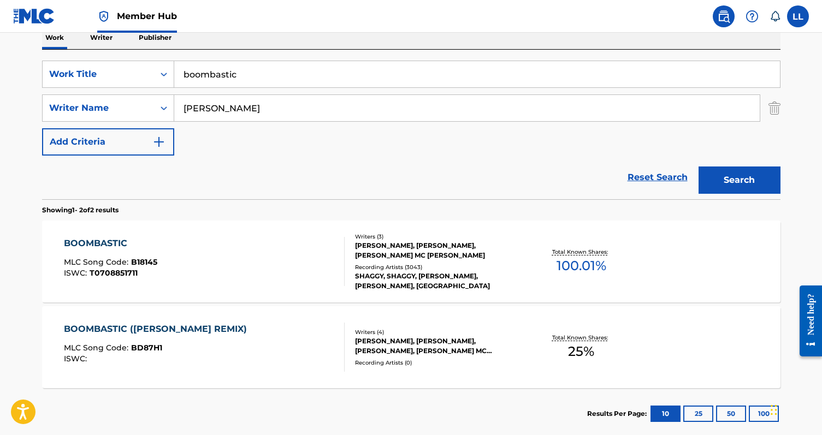
click at [271, 262] on div "BOOMBASTIC MLC Song Code : B18145 ISWC : T0708851711" at bounding box center [204, 261] width 281 height 49
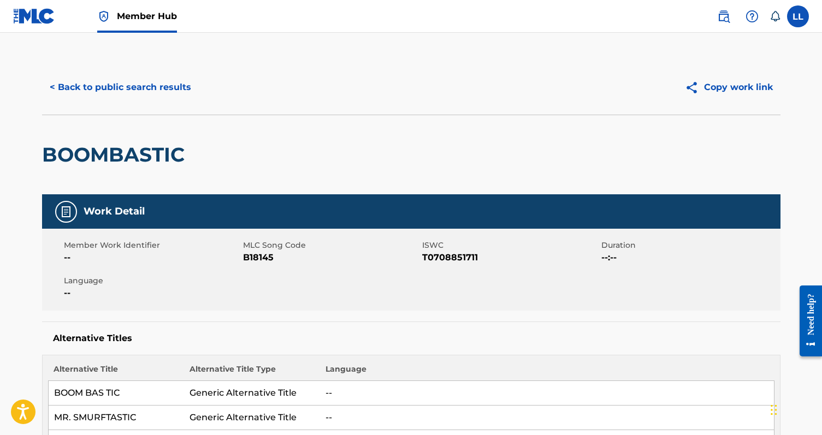
scroll to position [182, 0]
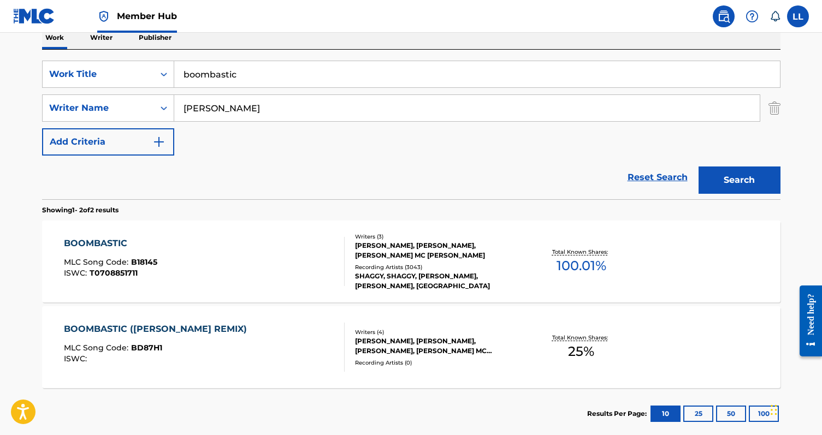
click at [393, 268] on div "Recording Artists ( 3043 )" at bounding box center [437, 267] width 165 height 8
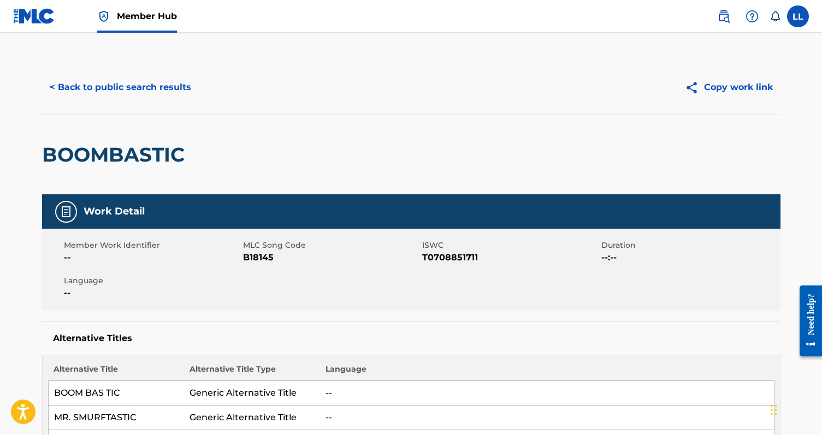
click at [809, 331] on div "Need help?" at bounding box center [810, 313] width 15 height 41
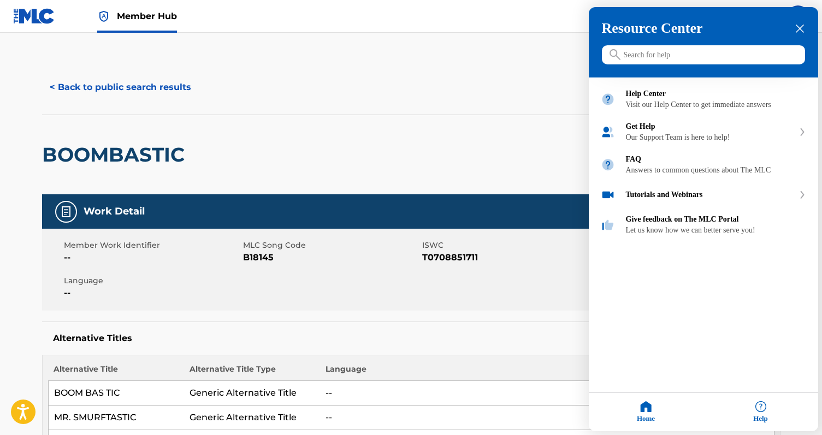
click at [690, 62] on input "Search for help" at bounding box center [703, 54] width 203 height 19
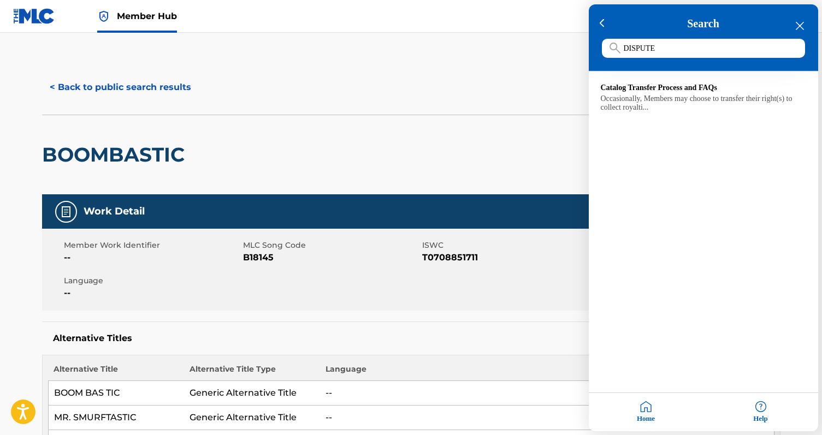
type input "DISPUTE"
click at [542, 133] on div at bounding box center [411, 217] width 822 height 435
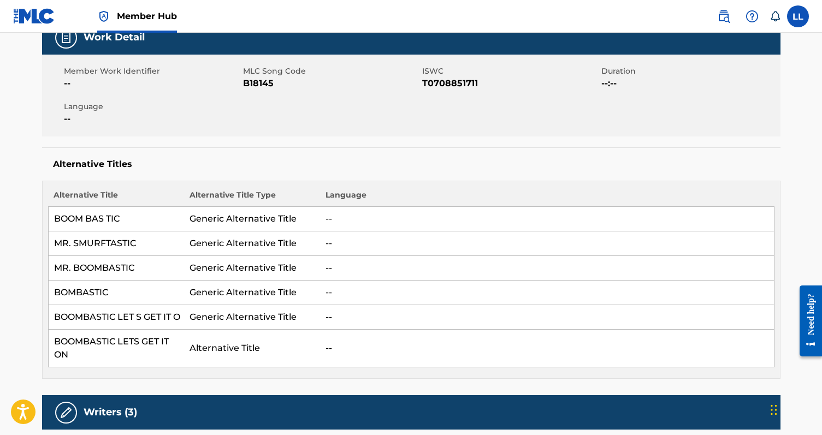
scroll to position [168, 0]
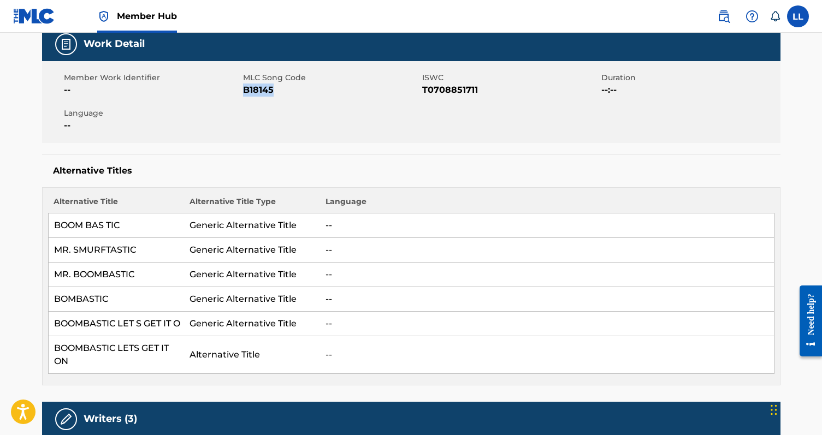
drag, startPoint x: 280, startPoint y: 88, endPoint x: 244, endPoint y: 90, distance: 36.6
click at [244, 90] on span "B18145" at bounding box center [331, 90] width 176 height 13
copy span "B18145"
